Goal: Information Seeking & Learning: Learn about a topic

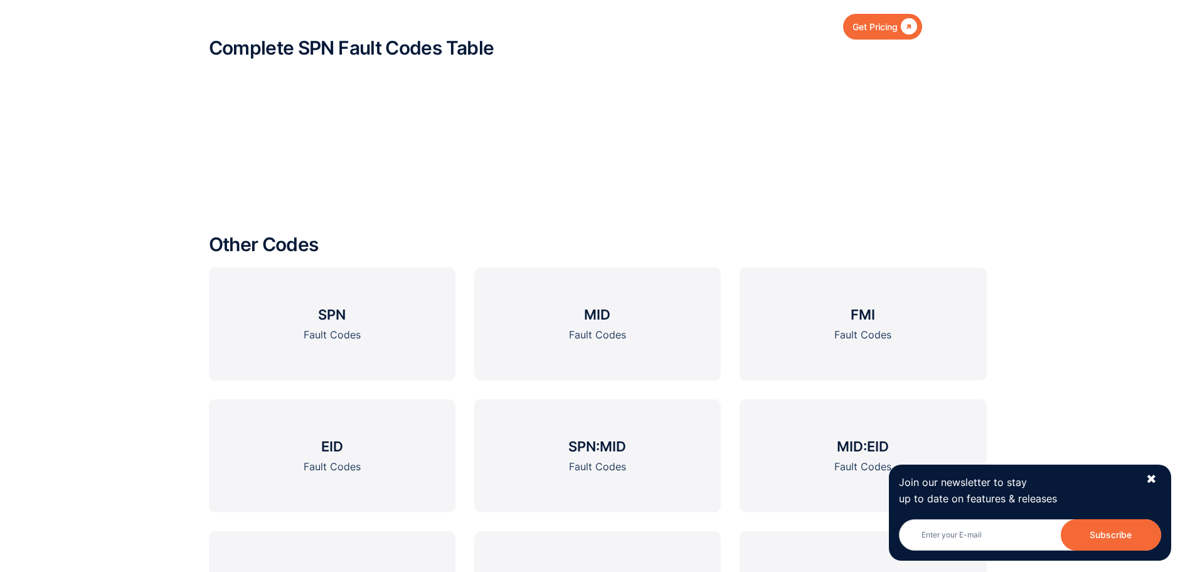
scroll to position [502, 0]
click at [339, 328] on div "Fault Codes" at bounding box center [332, 334] width 57 height 16
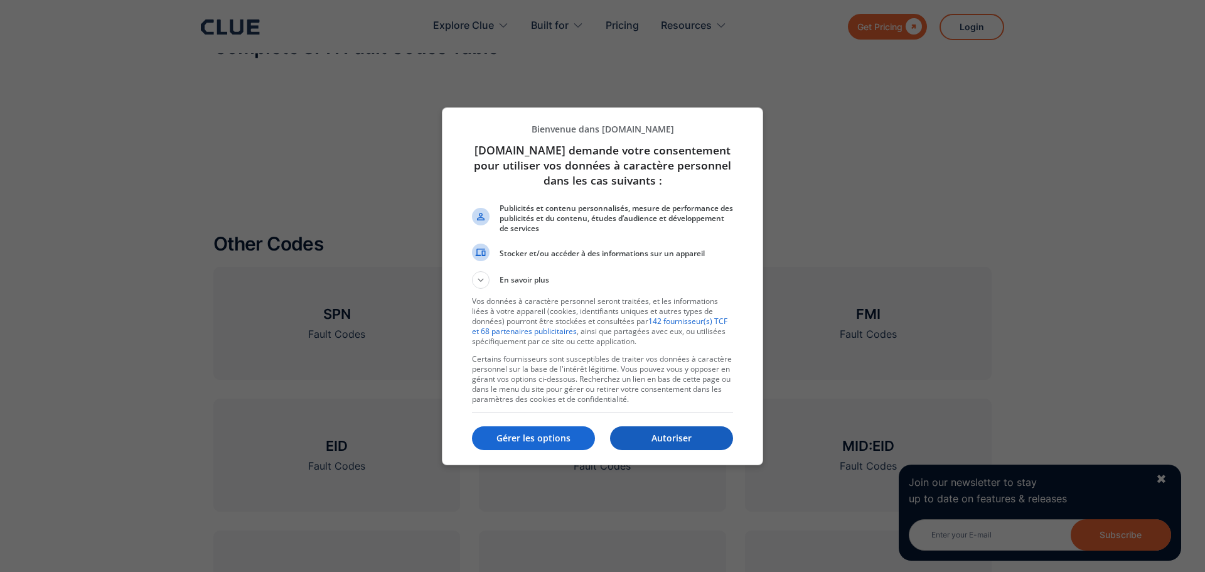
click at [648, 439] on p "Autoriser" at bounding box center [671, 438] width 123 height 13
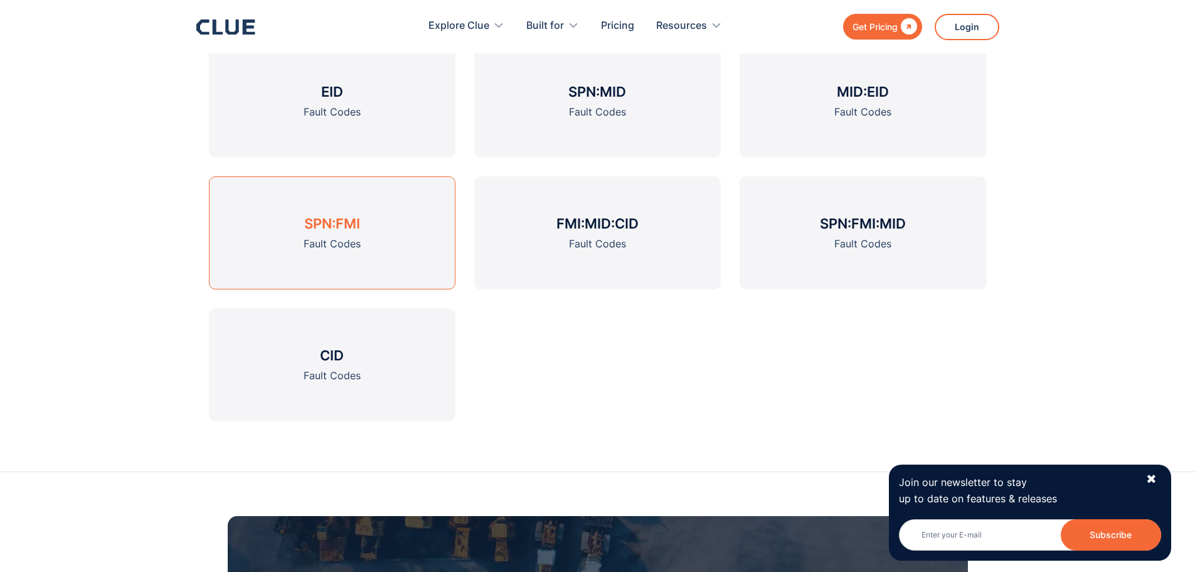
scroll to position [1004, 0]
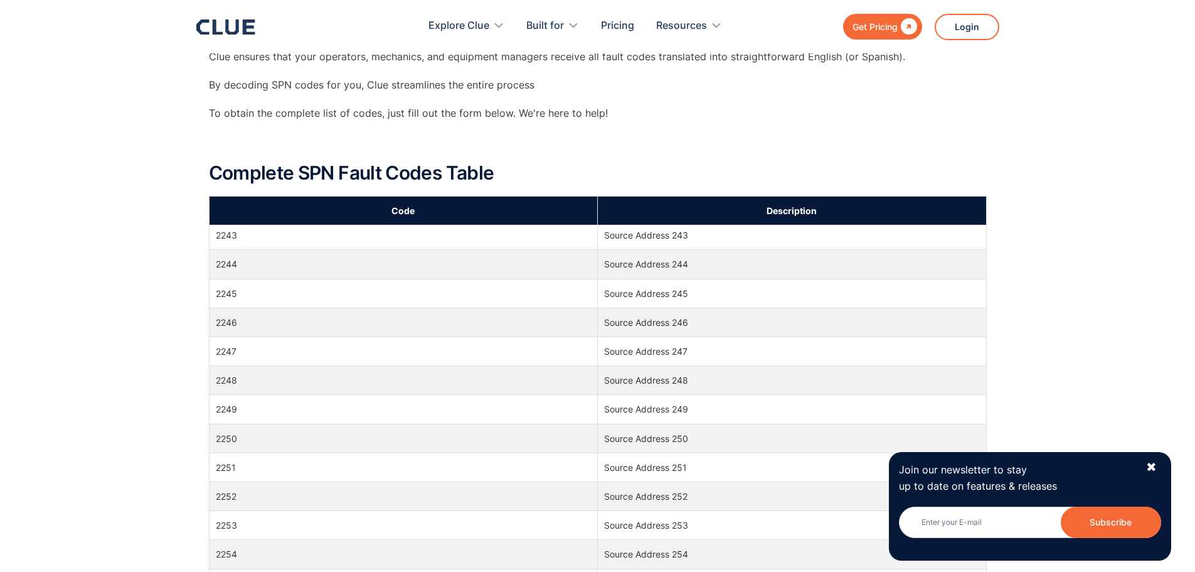
scroll to position [55689, 0]
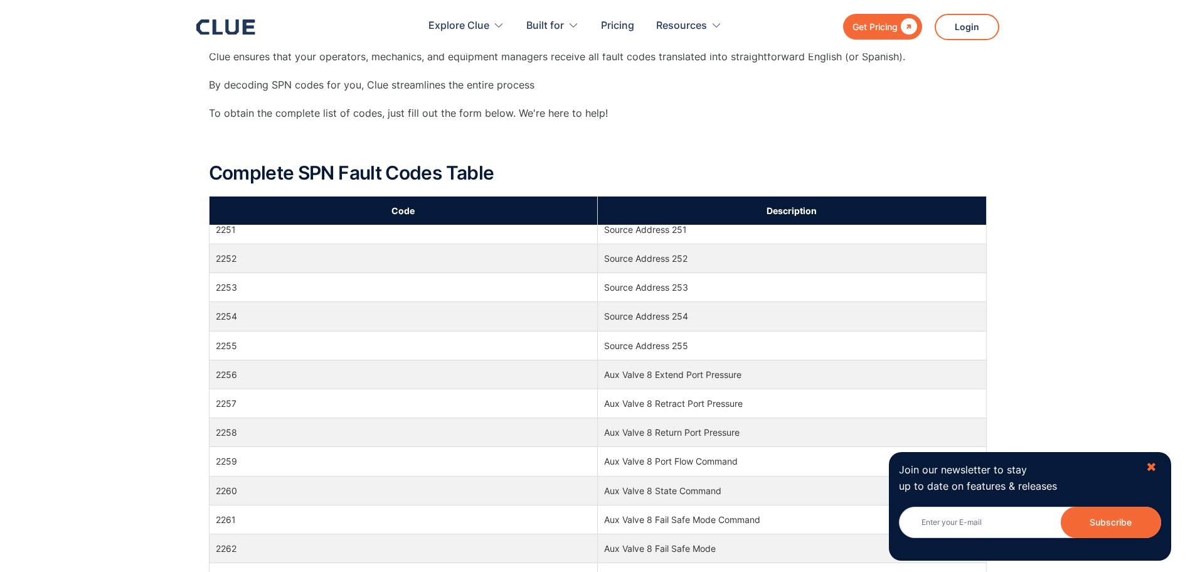
click at [1149, 468] on div "✖" at bounding box center [1151, 467] width 11 height 16
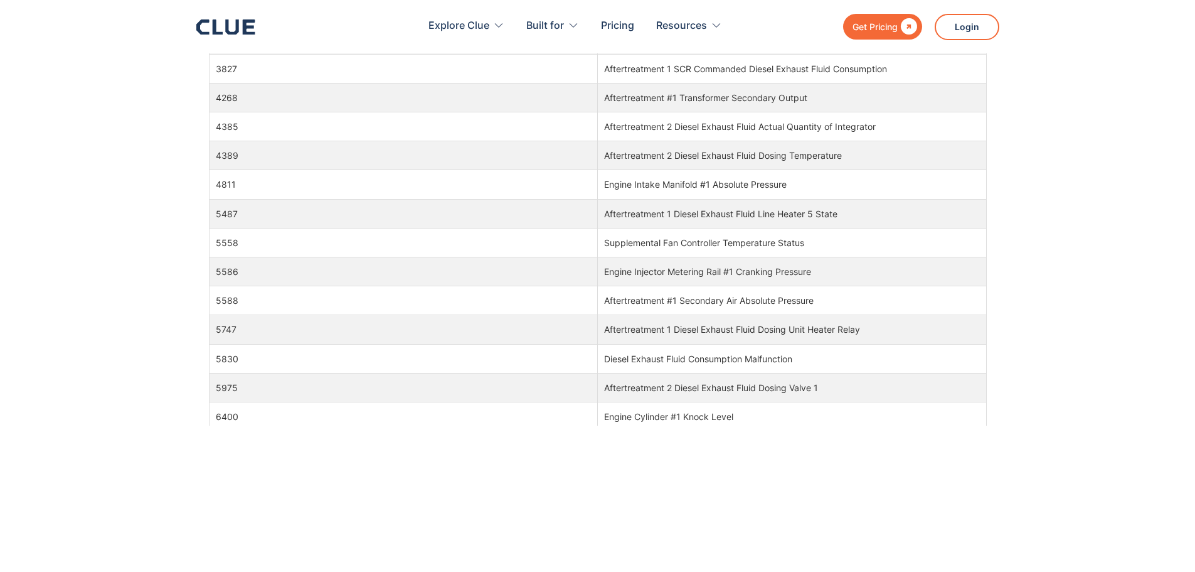
scroll to position [112281, 0]
